Goal: Find specific page/section: Find specific page/section

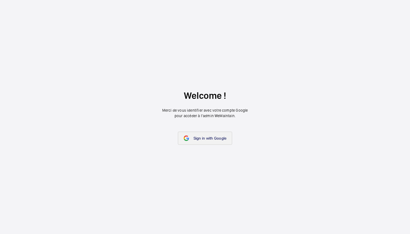
drag, startPoint x: 0, startPoint y: 0, endPoint x: 200, endPoint y: 141, distance: 245.2
click at [200, 141] on link "Sign in with Google" at bounding box center [205, 138] width 55 height 13
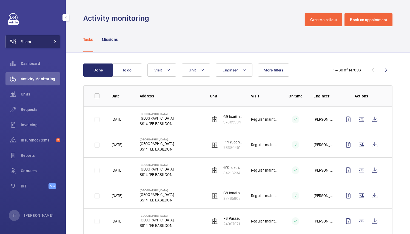
click at [54, 39] on button "Filters" at bounding box center [32, 41] width 55 height 13
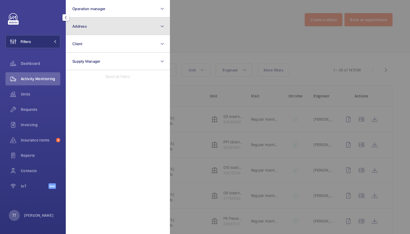
click at [94, 25] on button "Address" at bounding box center [118, 27] width 104 height 18
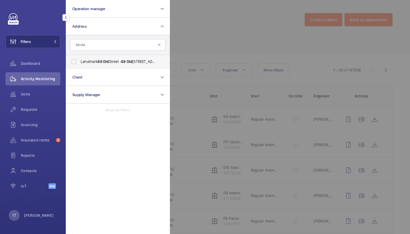
type input "69 old"
click at [98, 60] on span "Landmark [STREET_ADDRESS] - [STREET_ADDRESS]" at bounding box center [118, 61] width 75 height 5
click at [79, 60] on input "Landmark [STREET_ADDRESS] - [STREET_ADDRESS]" at bounding box center [74, 61] width 11 height 11
click at [114, 63] on span "Landmark [STREET_ADDRESS] - [STREET_ADDRESS]" at bounding box center [118, 61] width 75 height 5
click at [79, 63] on input "Landmark [STREET_ADDRESS] - [STREET_ADDRESS]" at bounding box center [74, 61] width 11 height 11
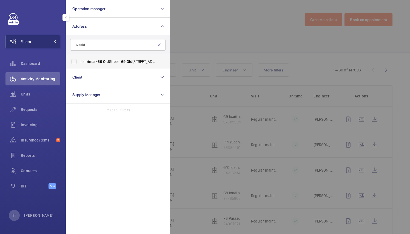
click at [81, 61] on span "Landmark [STREET_ADDRESS] - [STREET_ADDRESS]" at bounding box center [118, 61] width 75 height 5
click at [79, 61] on input "Landmark [STREET_ADDRESS] - [STREET_ADDRESS]" at bounding box center [74, 61] width 11 height 11
checkbox input "true"
click at [187, 117] on div at bounding box center [375, 117] width 410 height 234
